Goal: Book appointment/travel/reservation

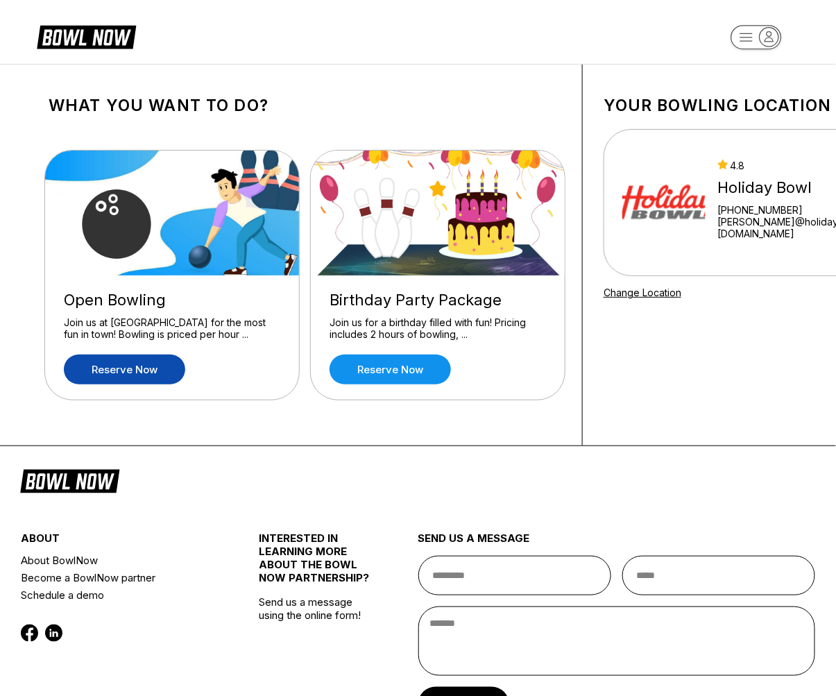
click at [157, 375] on link "Reserve now" at bounding box center [124, 370] width 121 height 30
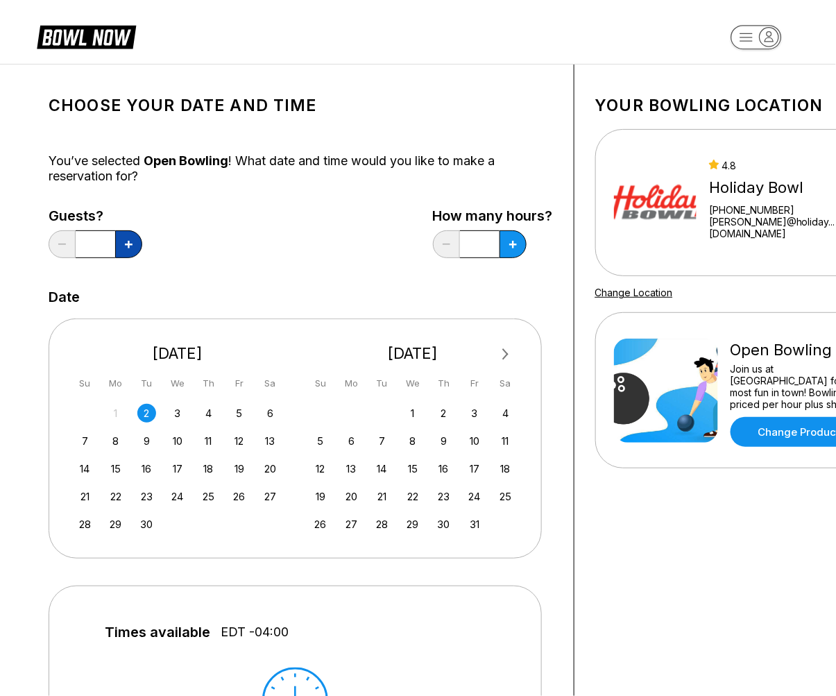
click at [133, 246] on button at bounding box center [128, 244] width 27 height 28
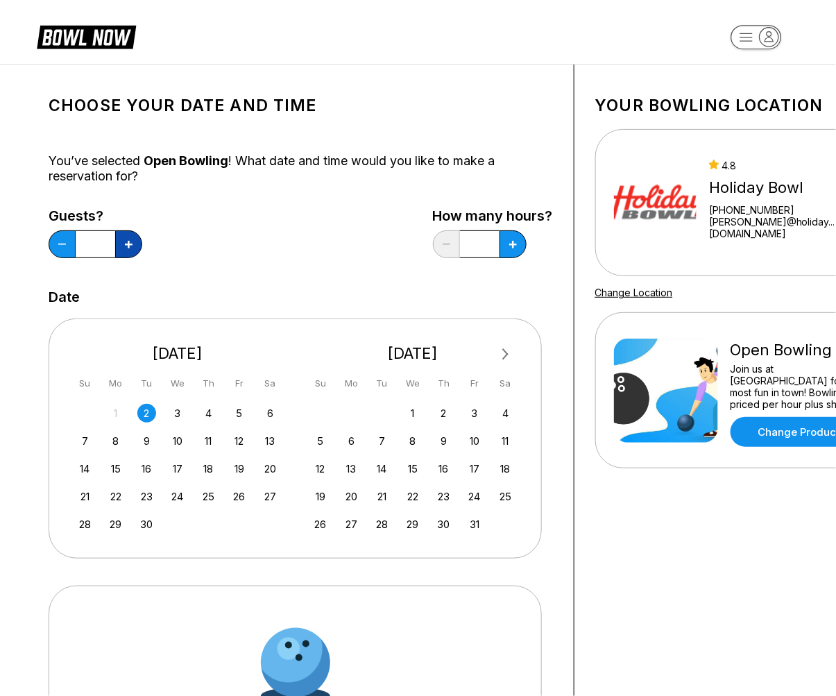
click at [133, 246] on button at bounding box center [128, 244] width 27 height 28
type input "*"
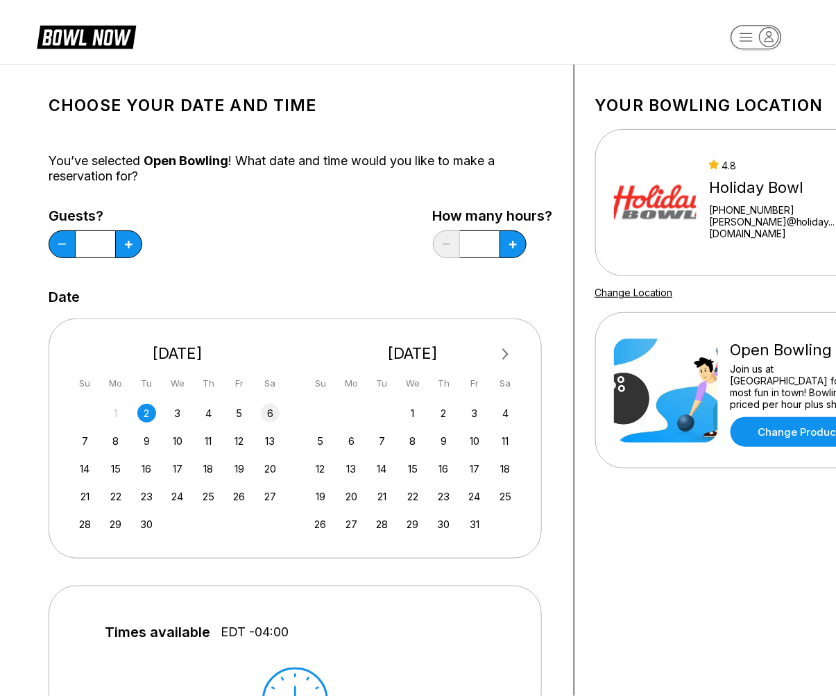
click at [269, 406] on div "6" at bounding box center [270, 413] width 19 height 19
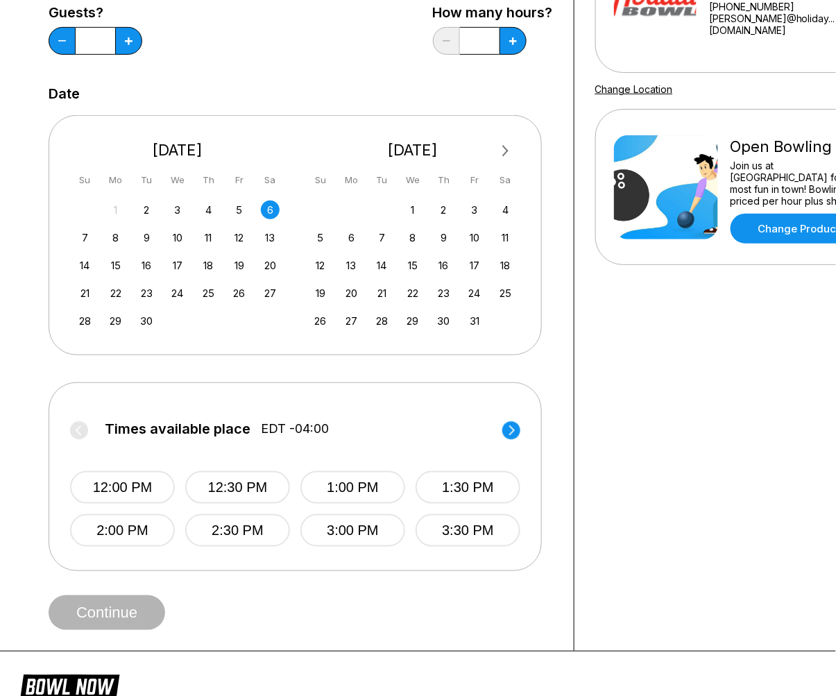
scroll to position [231, 0]
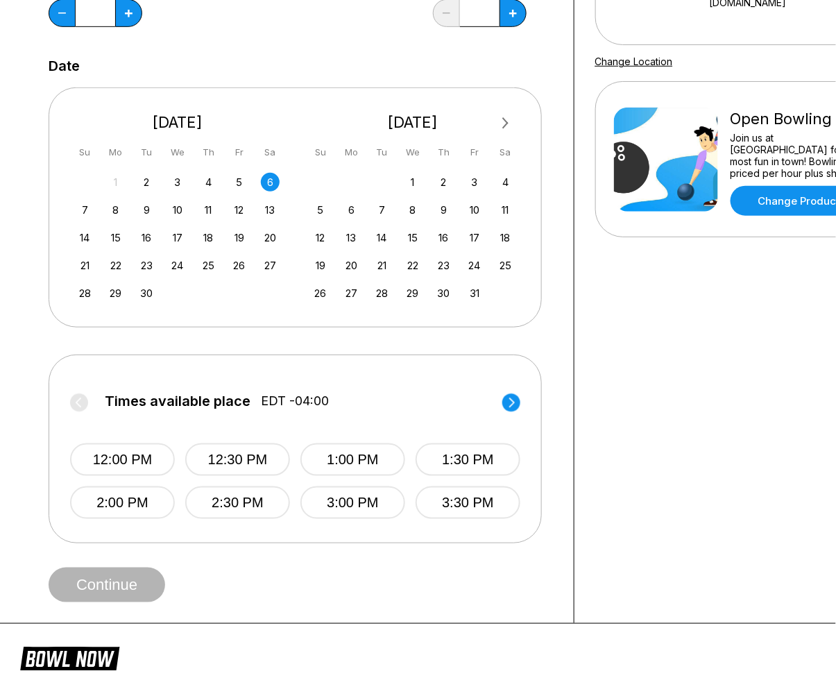
click at [509, 400] on circle at bounding box center [511, 402] width 18 height 18
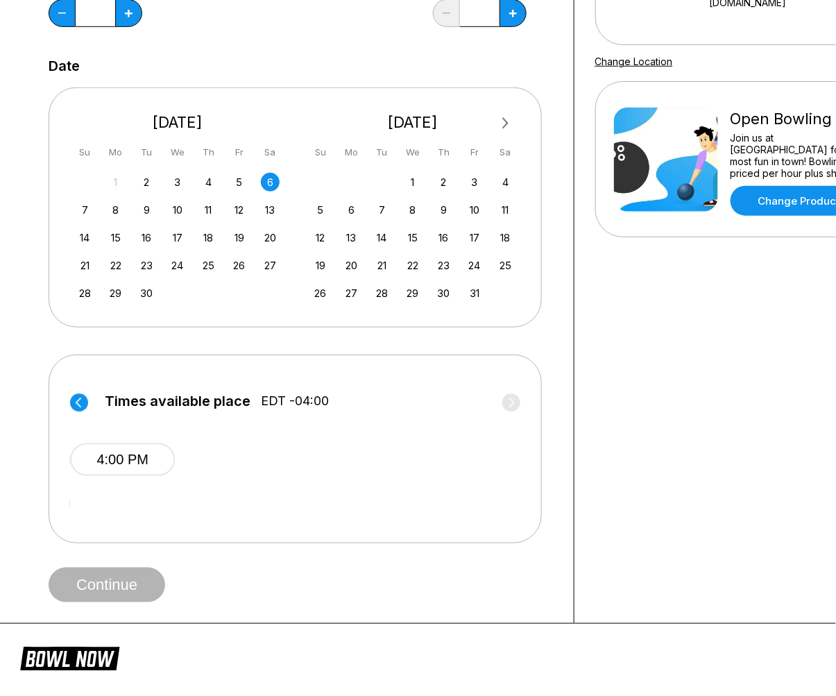
click at [80, 399] on circle at bounding box center [79, 402] width 18 height 18
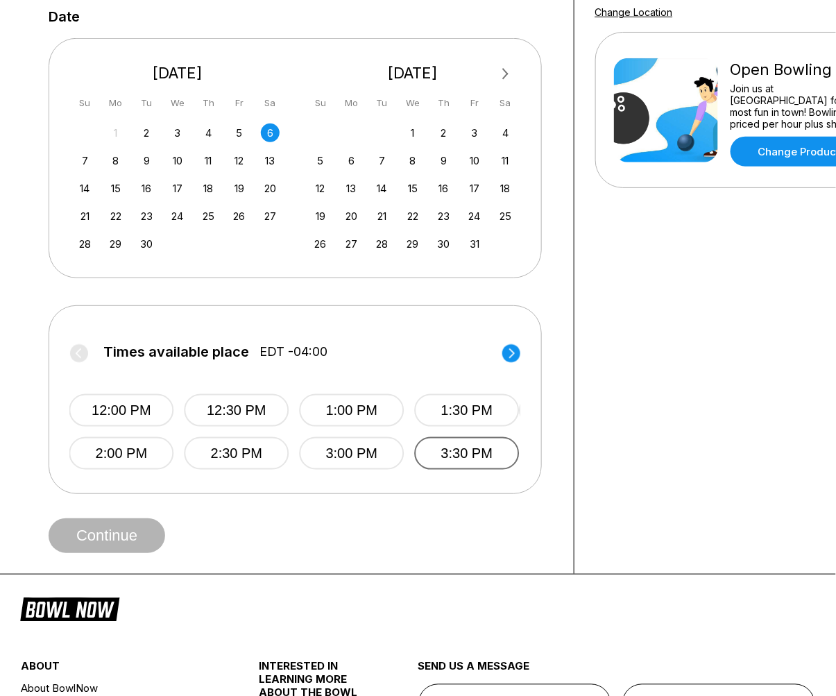
scroll to position [308, 0]
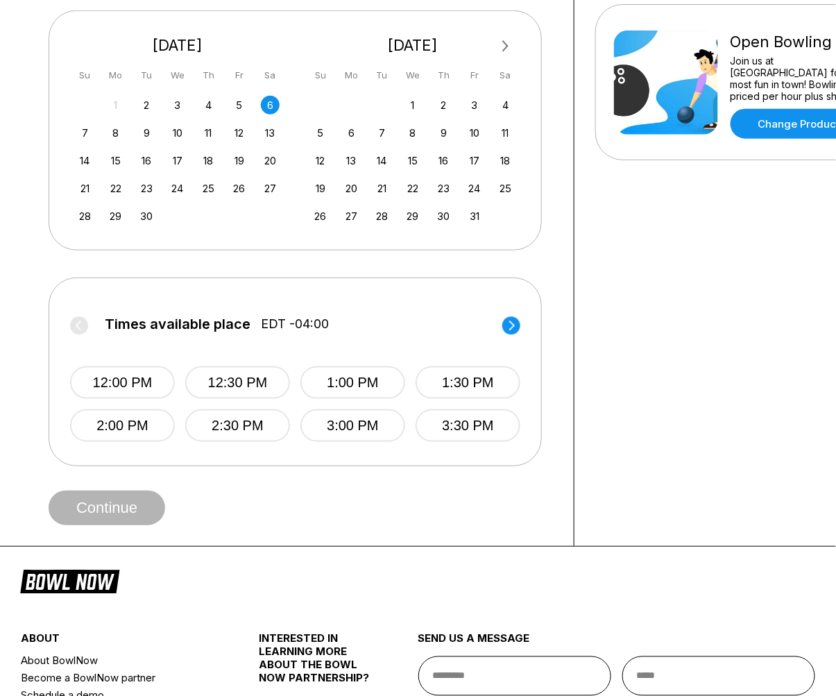
click at [508, 330] on circle at bounding box center [511, 325] width 18 height 18
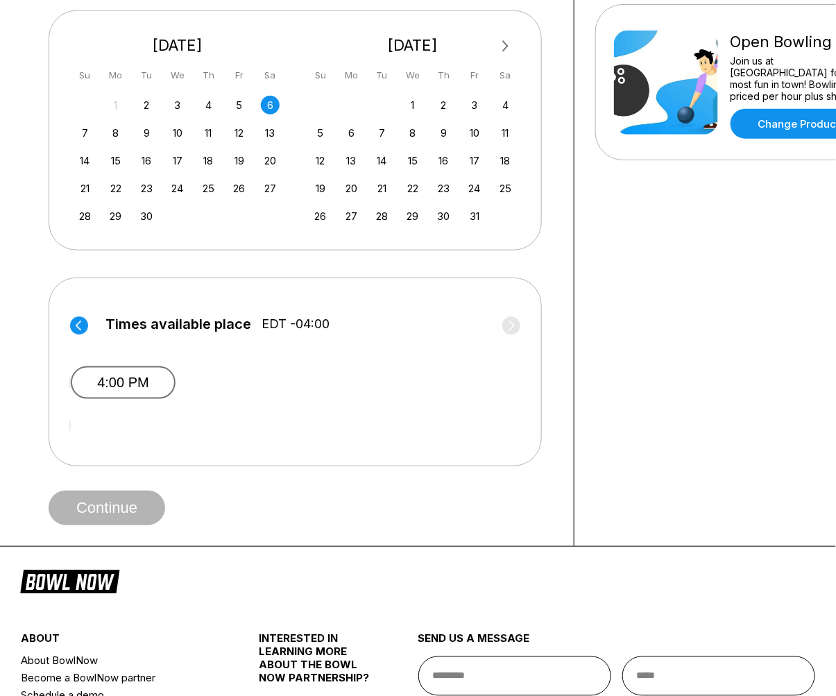
click at [142, 380] on button "4:00 PM" at bounding box center [123, 382] width 105 height 33
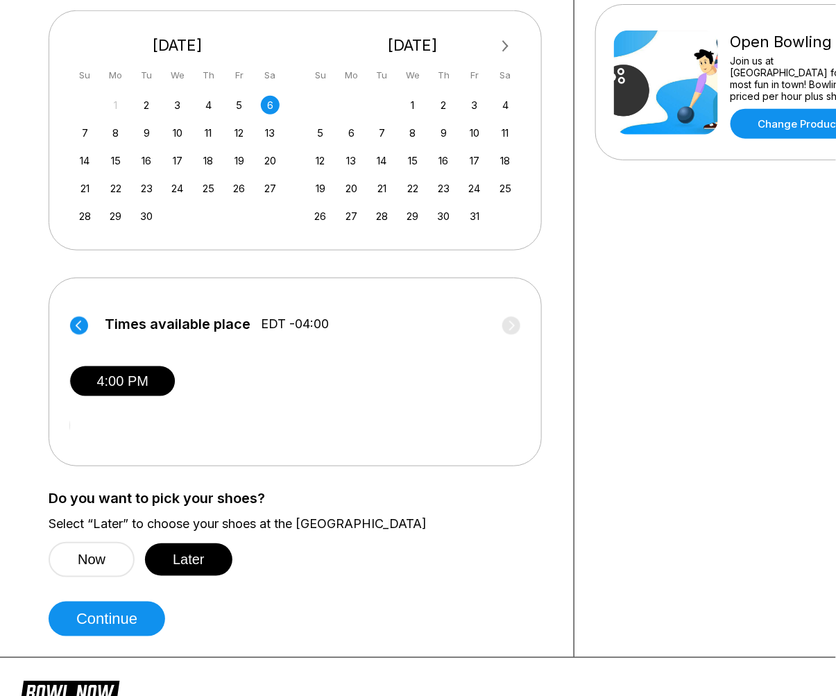
scroll to position [385, 0]
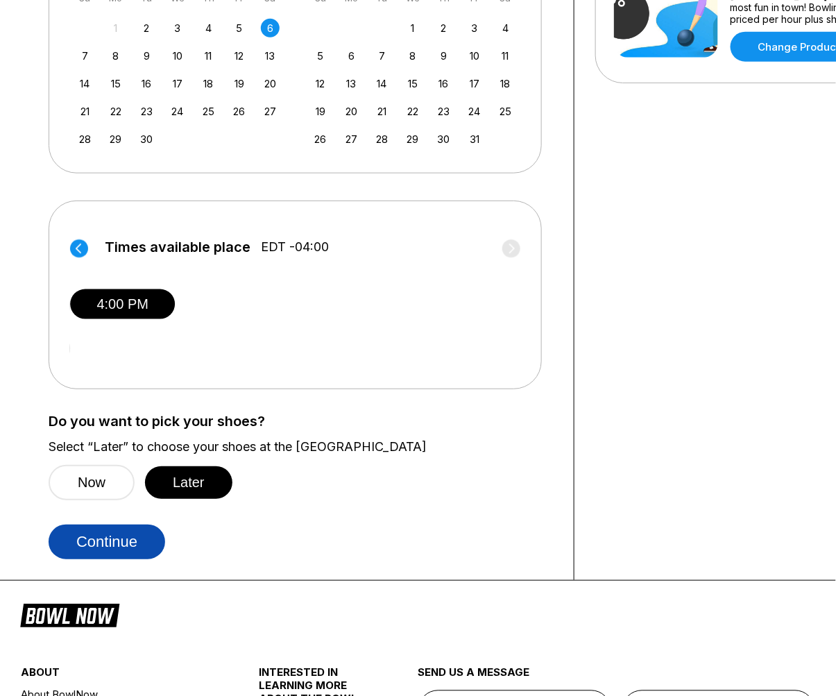
click at [142, 546] on button "Continue" at bounding box center [107, 542] width 117 height 35
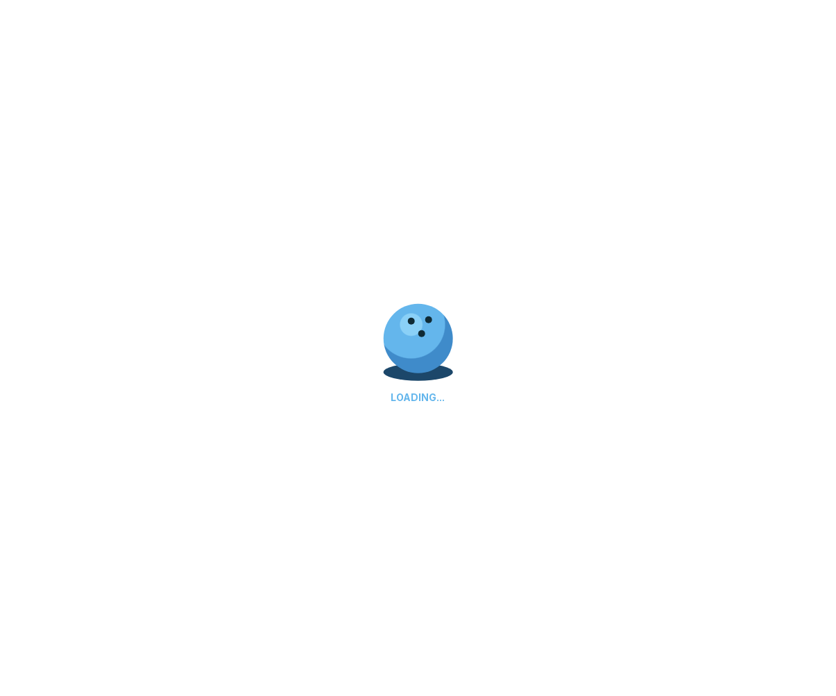
scroll to position [0, 0]
select select "**"
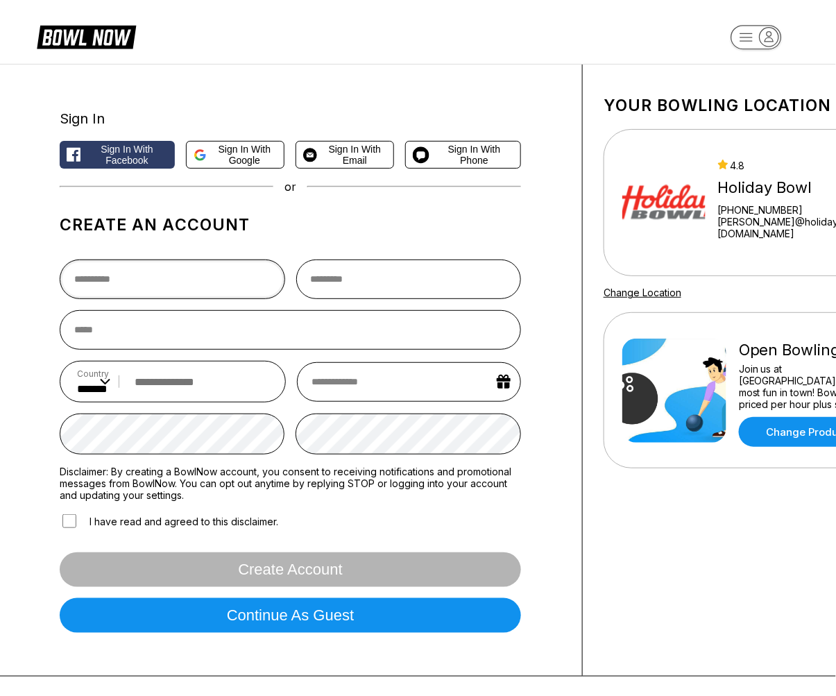
click at [209, 289] on input "text" at bounding box center [172, 279] width 225 height 40
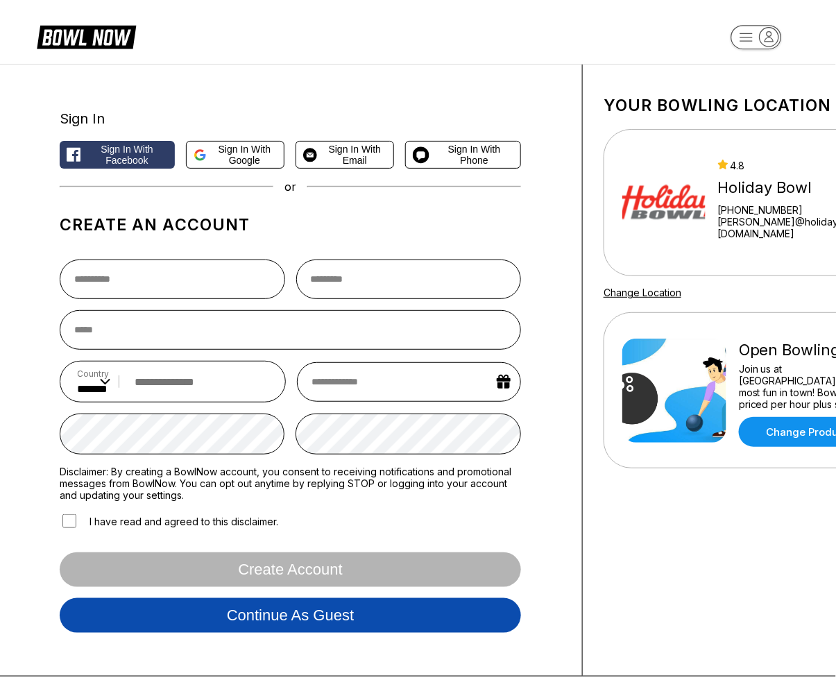
click at [255, 608] on button "Continue as guest" at bounding box center [290, 615] width 461 height 35
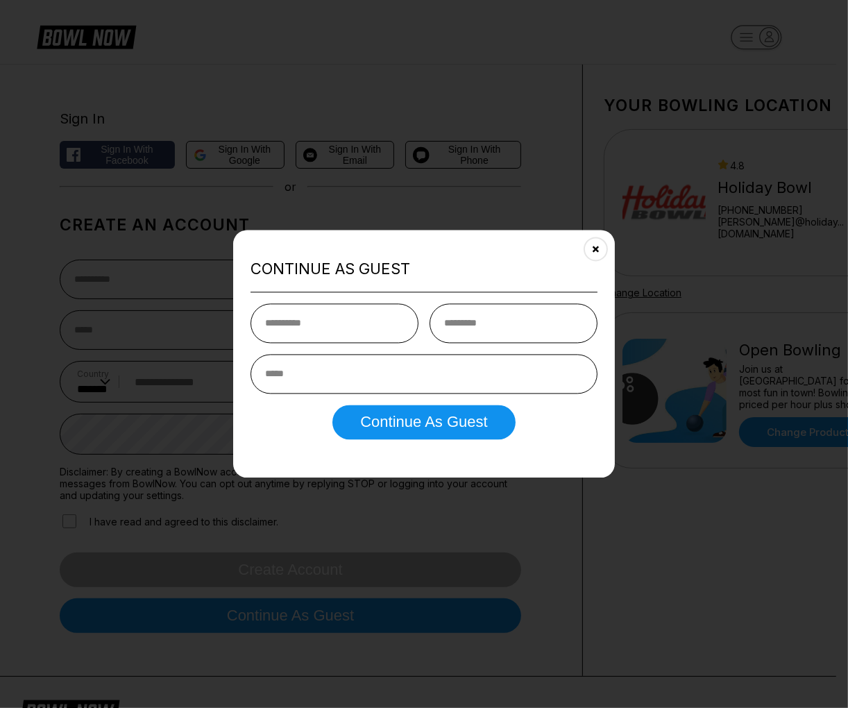
click at [307, 325] on input "text" at bounding box center [334, 323] width 168 height 40
type input "*"
type input "******"
type input "*****"
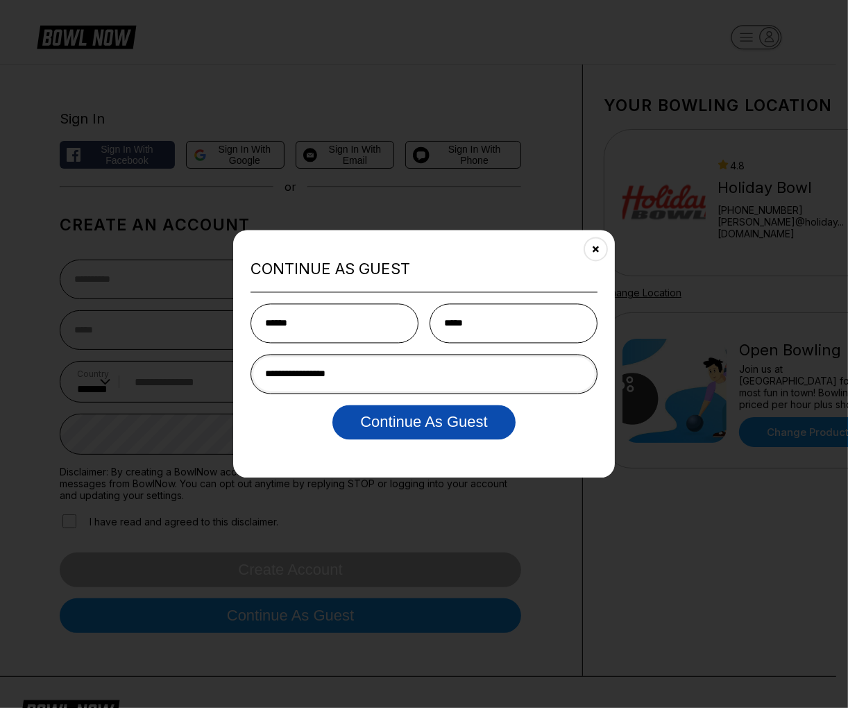
type input "**********"
click at [380, 414] on button "Continue as Guest" at bounding box center [423, 422] width 182 height 35
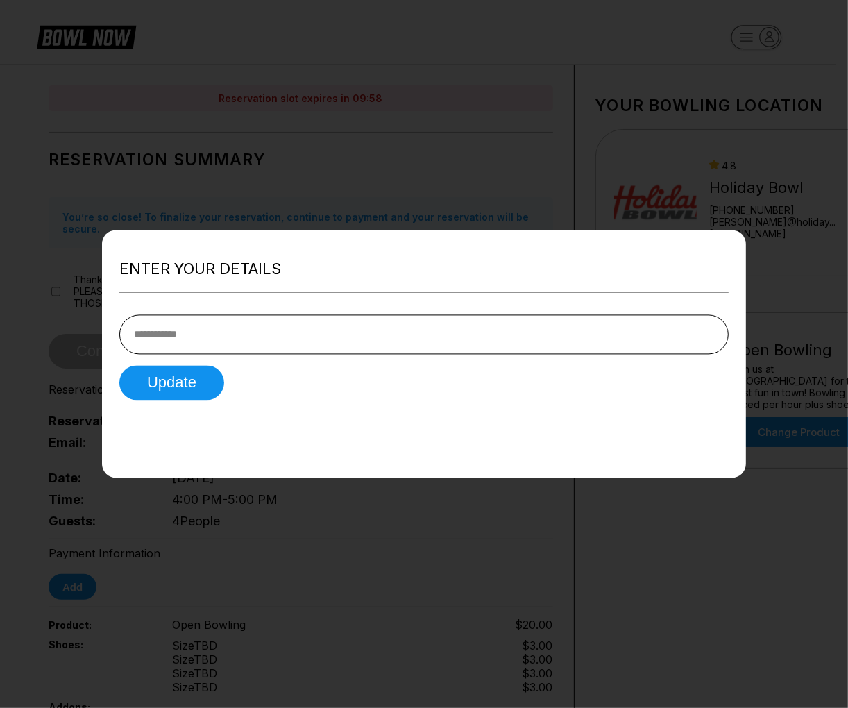
click at [232, 342] on input "tel" at bounding box center [423, 334] width 609 height 40
type input "**********"
click at [176, 377] on button "Update" at bounding box center [171, 382] width 105 height 35
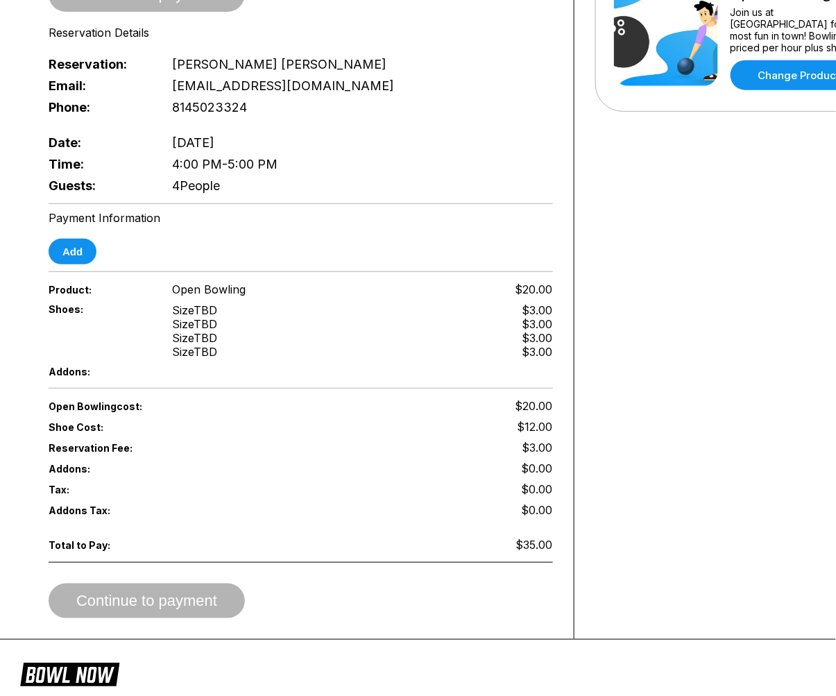
scroll to position [308, 0]
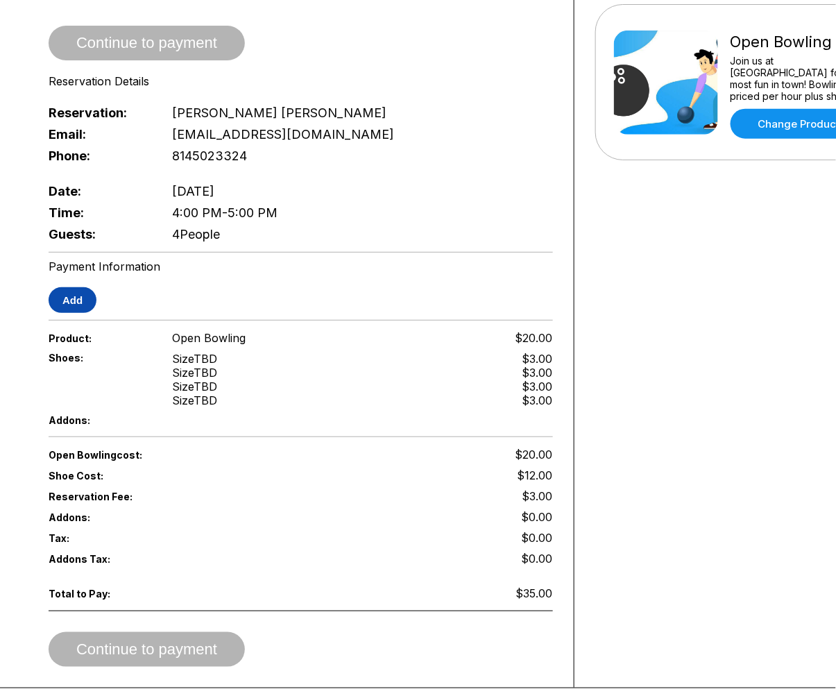
click at [81, 287] on button "Add" at bounding box center [73, 300] width 48 height 26
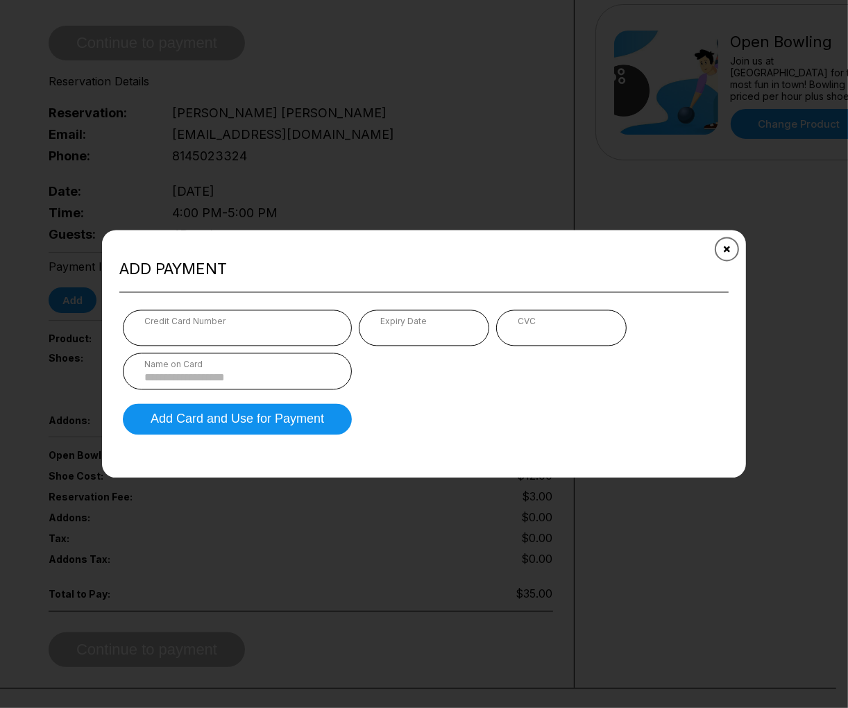
click at [724, 254] on button "Close" at bounding box center [727, 249] width 34 height 34
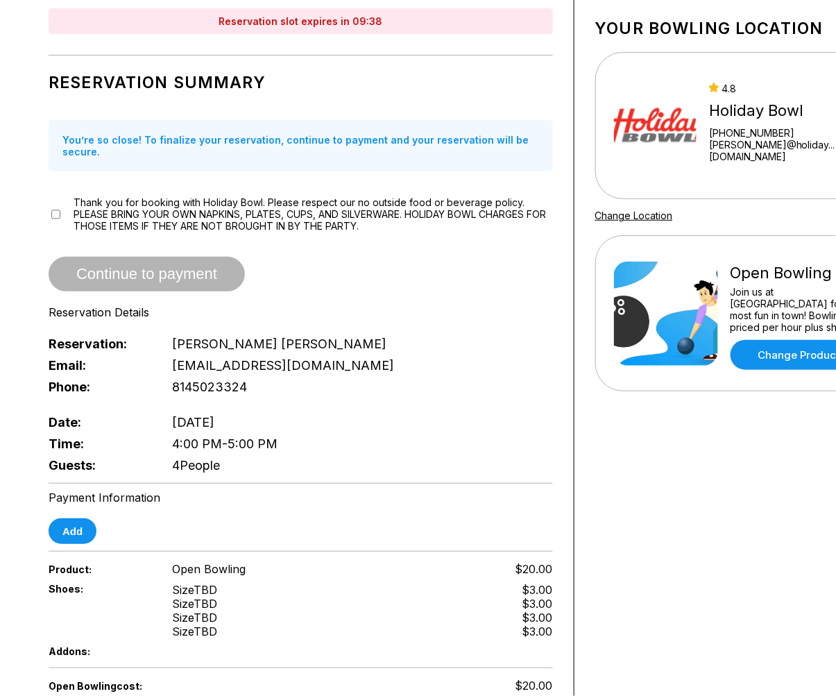
scroll to position [0, 0]
